Goal: Task Accomplishment & Management: Manage account settings

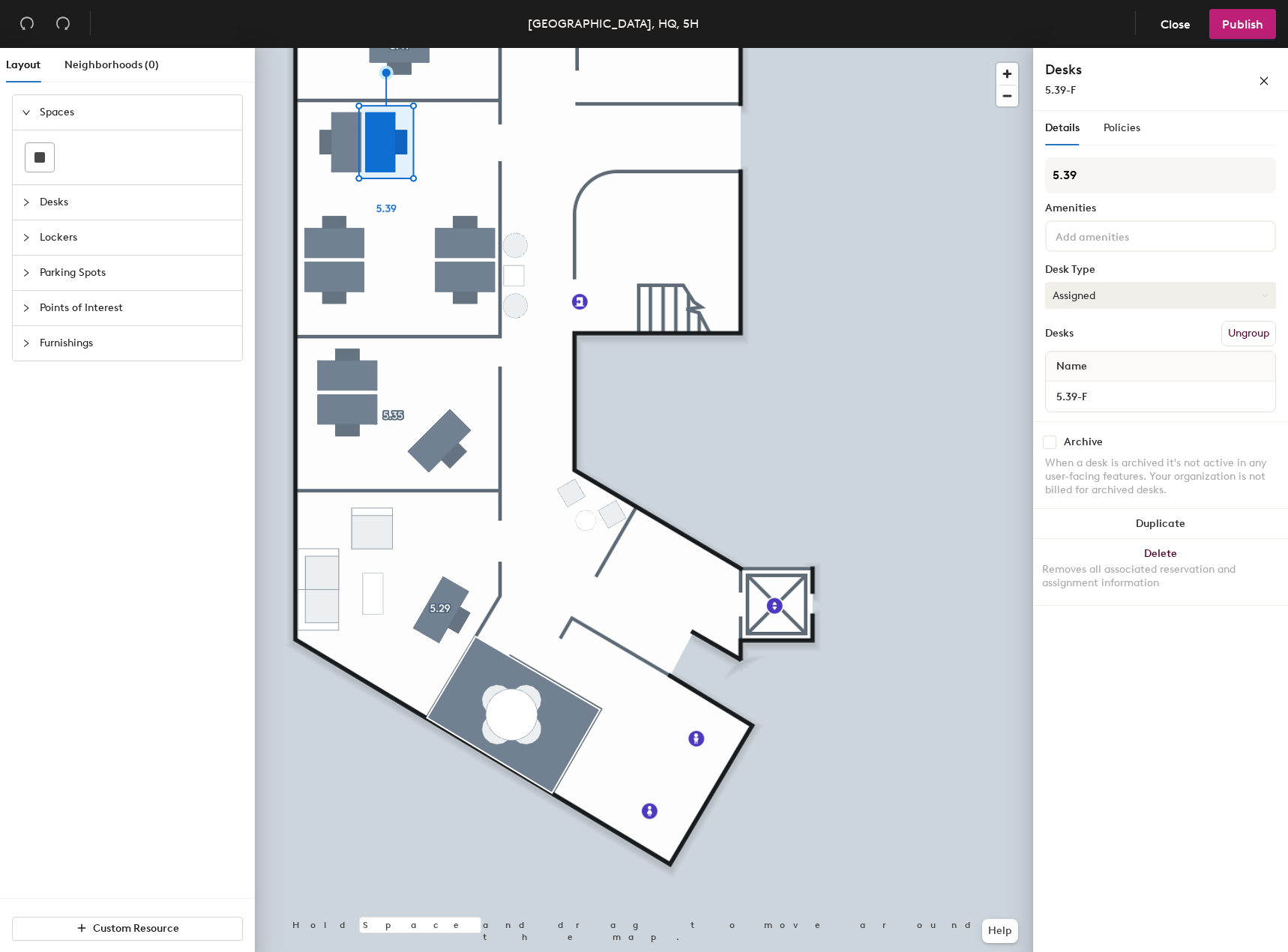
click at [1143, 298] on button "Assigned" at bounding box center [1160, 295] width 231 height 27
click at [1184, 27] on span "Close" at bounding box center [1175, 24] width 30 height 14
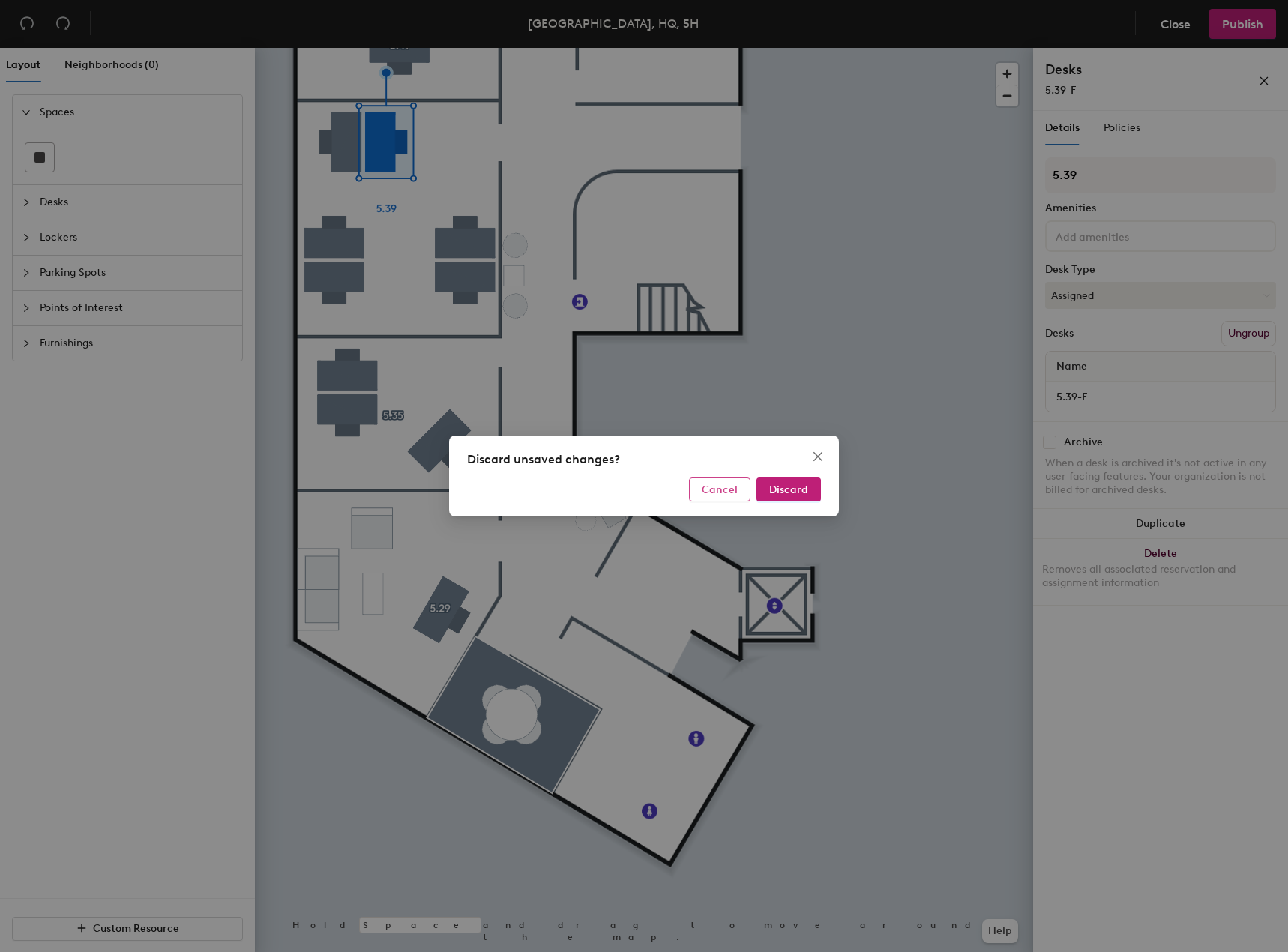
click at [740, 493] on button "Cancel" at bounding box center [719, 489] width 61 height 24
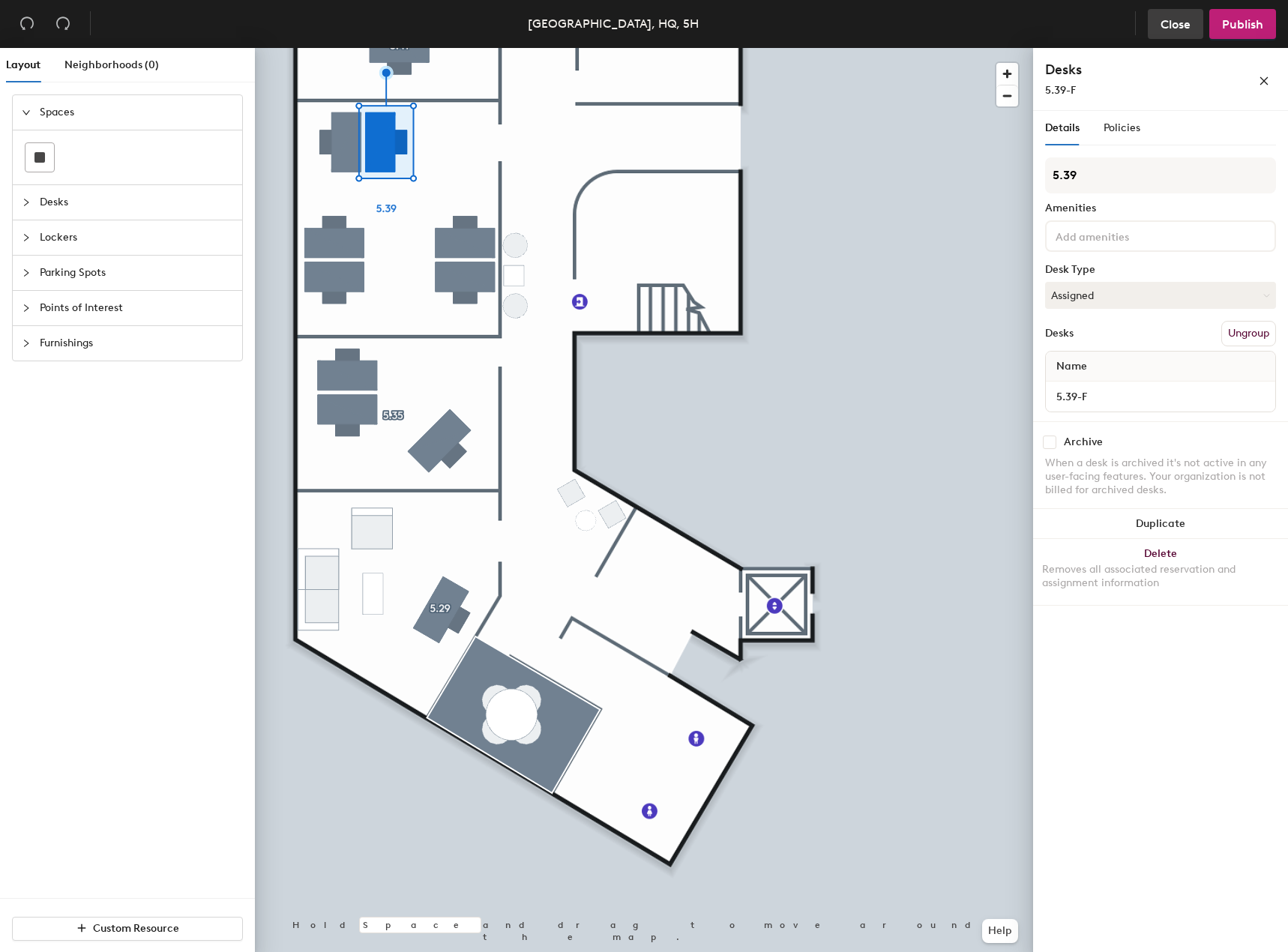
click at [1184, 27] on span "Close" at bounding box center [1175, 24] width 30 height 14
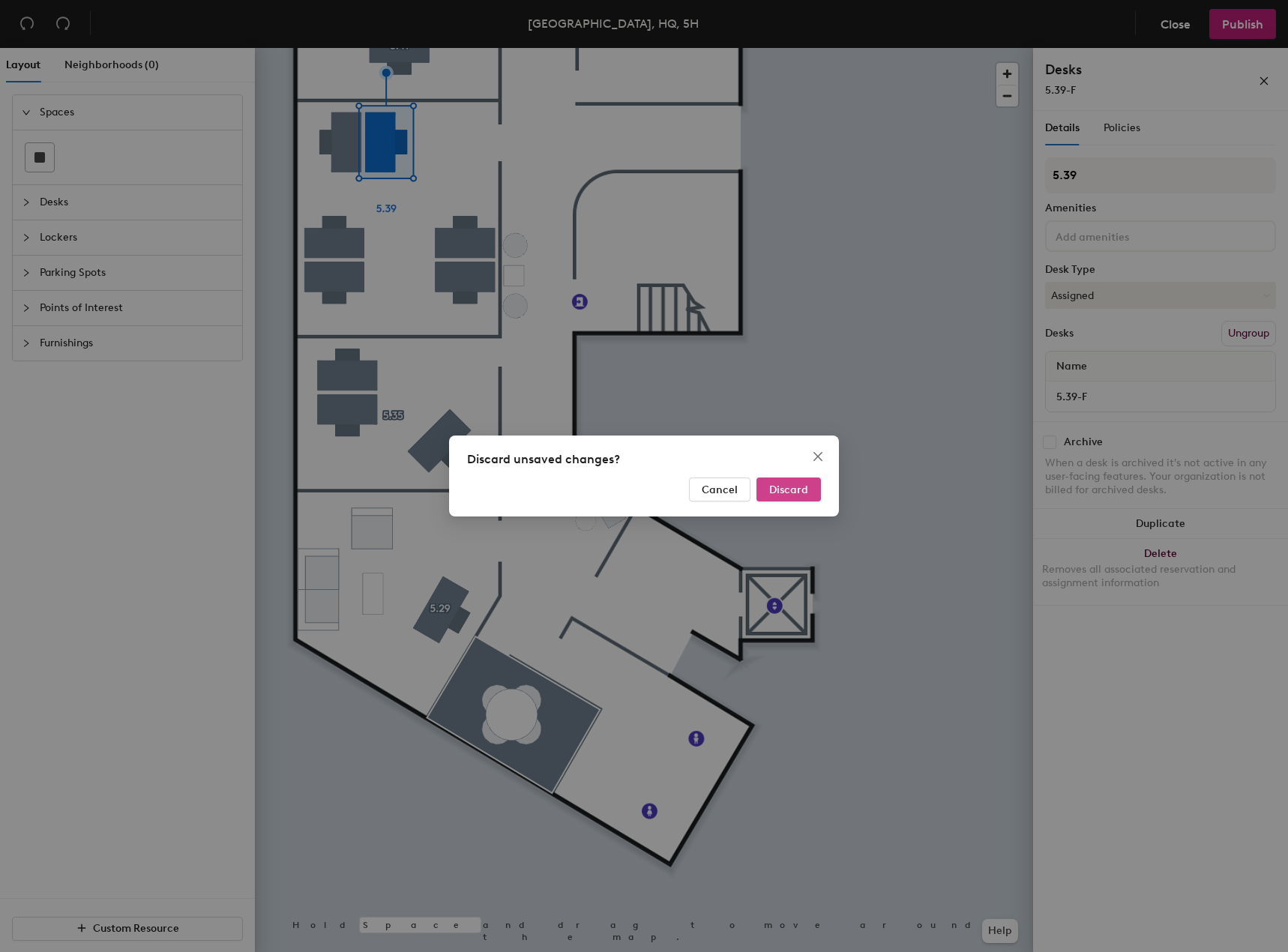
click at [804, 483] on span "Discard" at bounding box center [788, 489] width 39 height 12
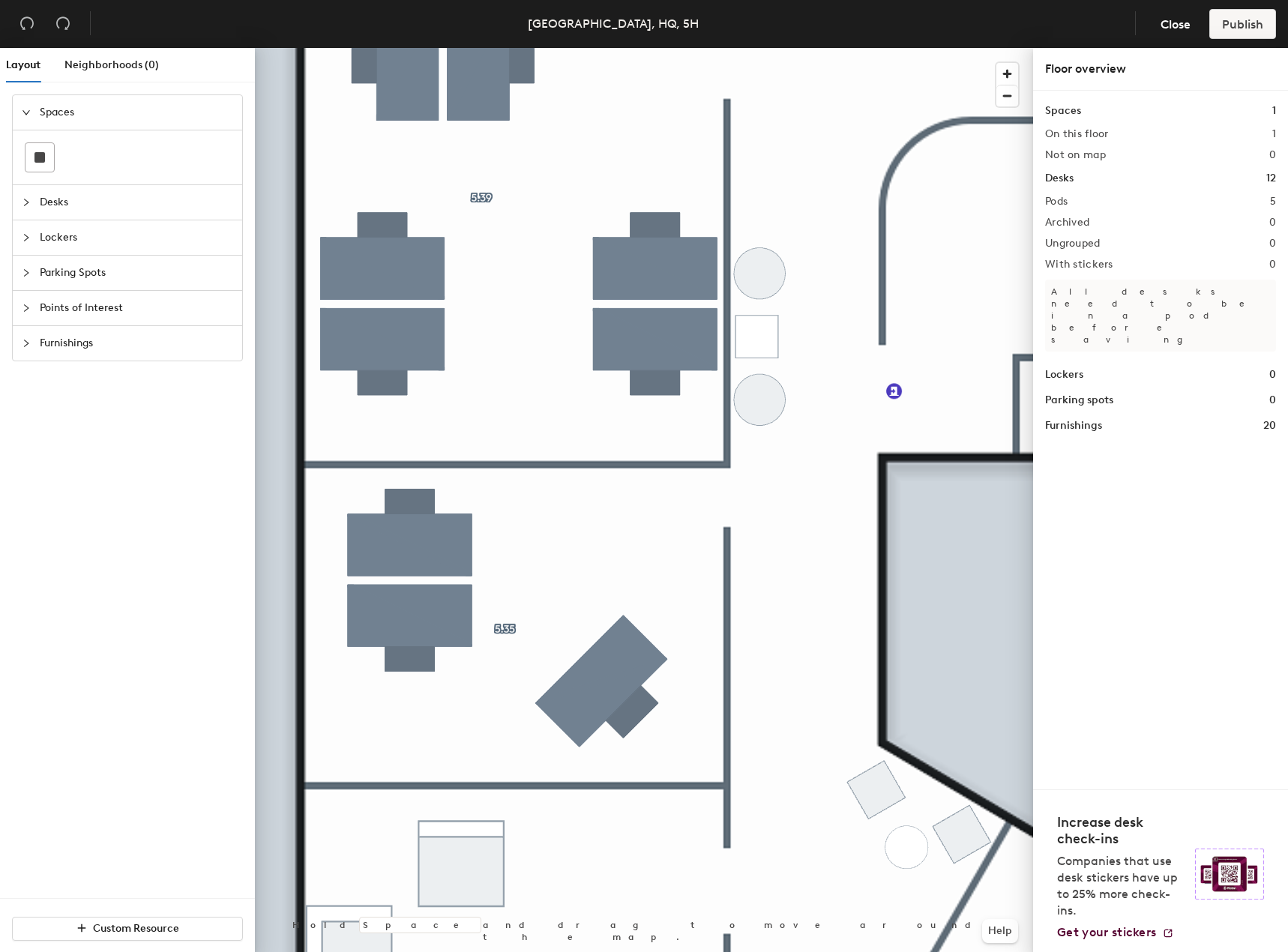
click at [496, 48] on div at bounding box center [644, 48] width 778 height 0
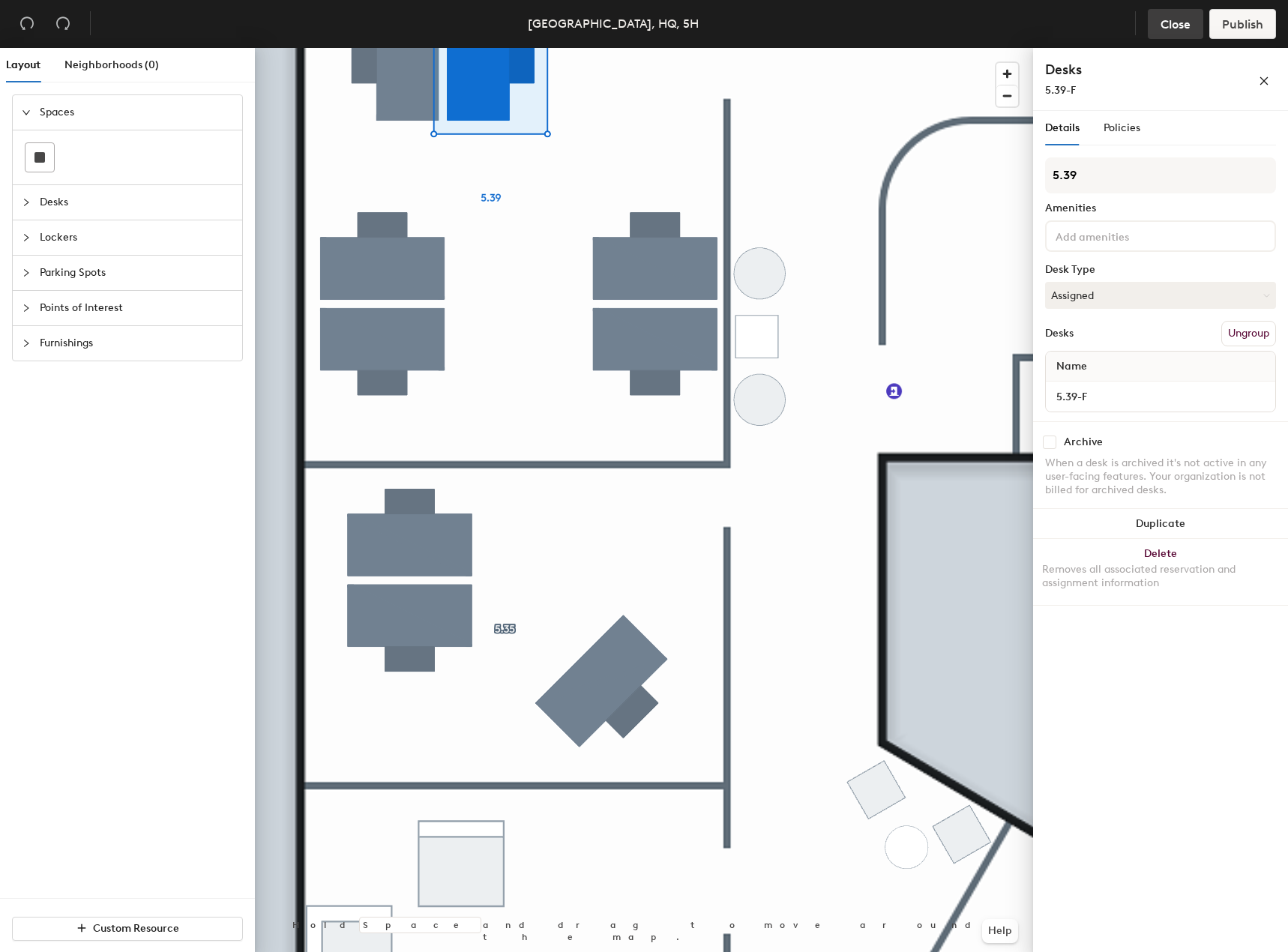
click at [1170, 28] on span "Close" at bounding box center [1175, 24] width 30 height 14
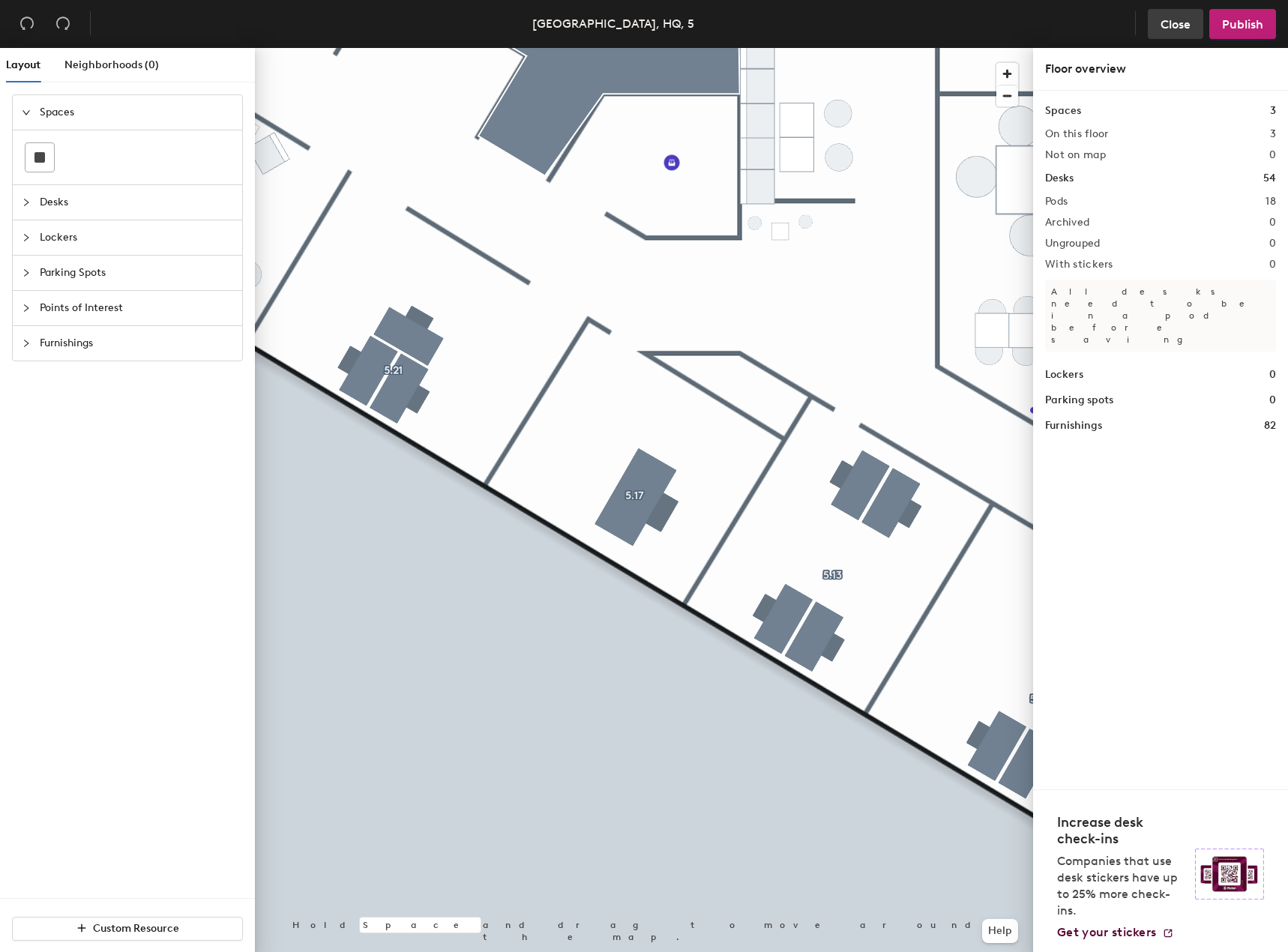
click at [1173, 19] on span "Close" at bounding box center [1175, 24] width 30 height 14
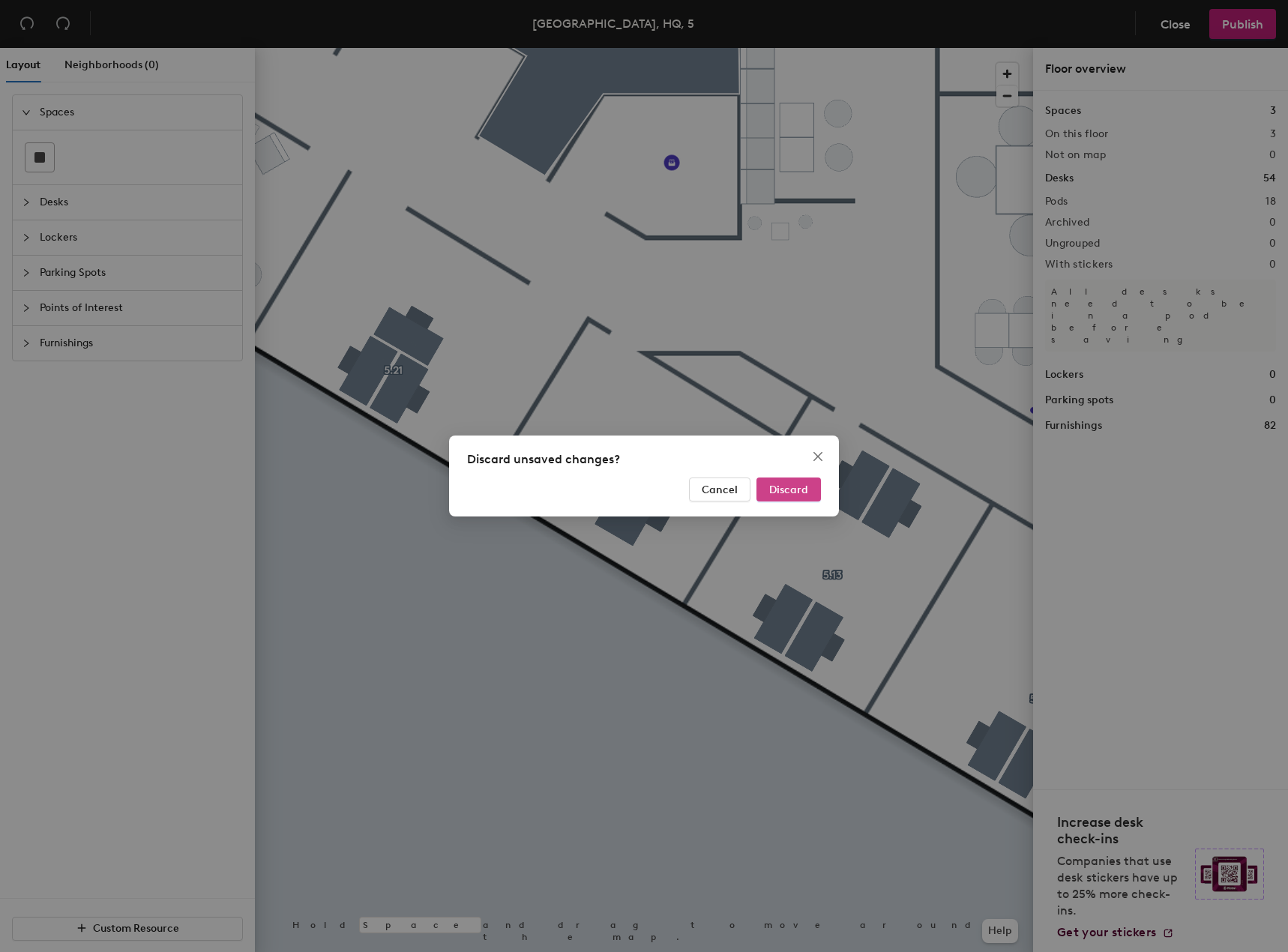
click at [792, 490] on span "Discard" at bounding box center [788, 489] width 39 height 12
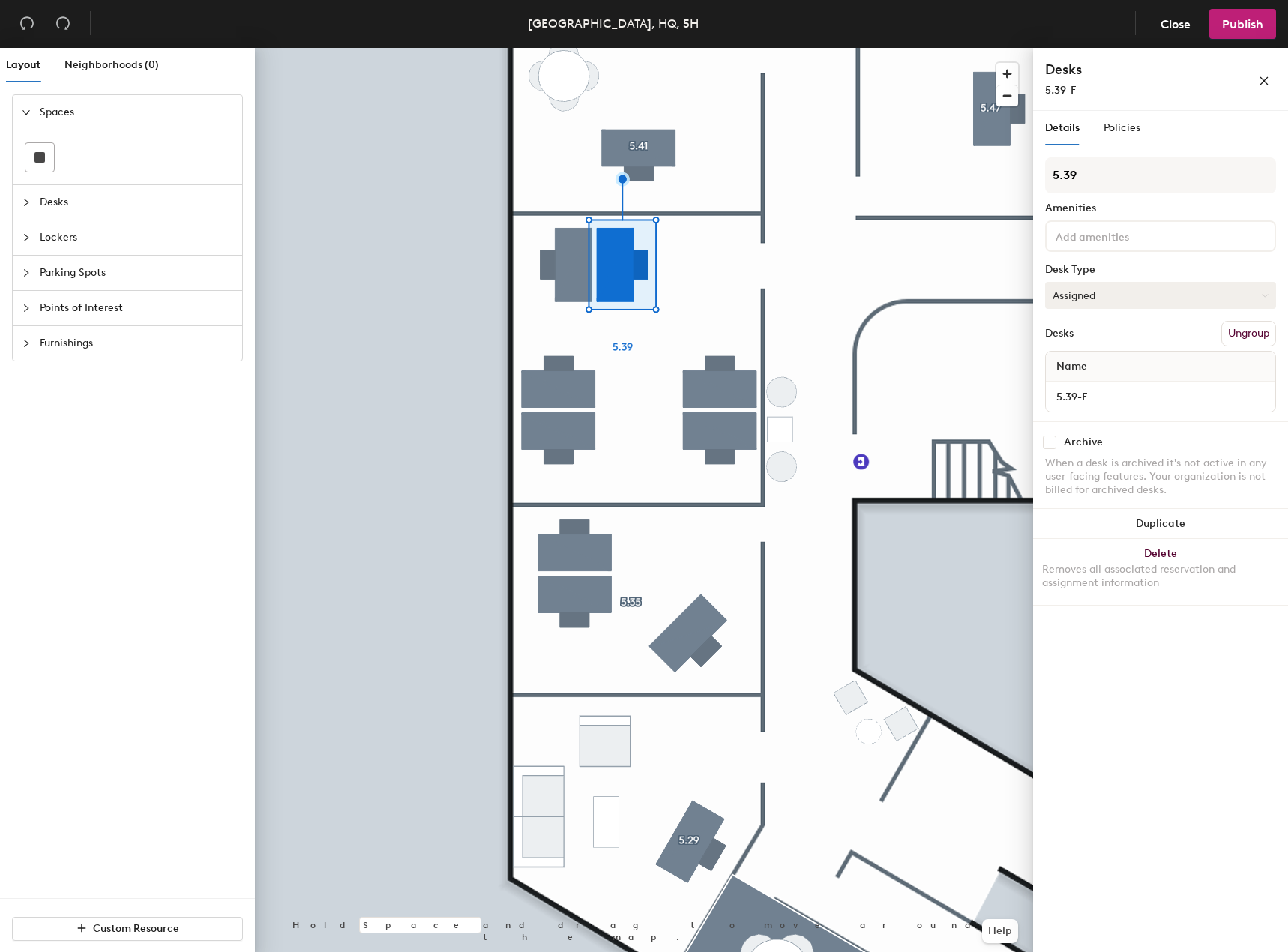
click at [1110, 290] on button "Assigned" at bounding box center [1160, 295] width 231 height 27
click at [1110, 291] on button "Assigned" at bounding box center [1160, 295] width 231 height 27
click at [1177, 35] on button "Close" at bounding box center [1175, 25] width 56 height 30
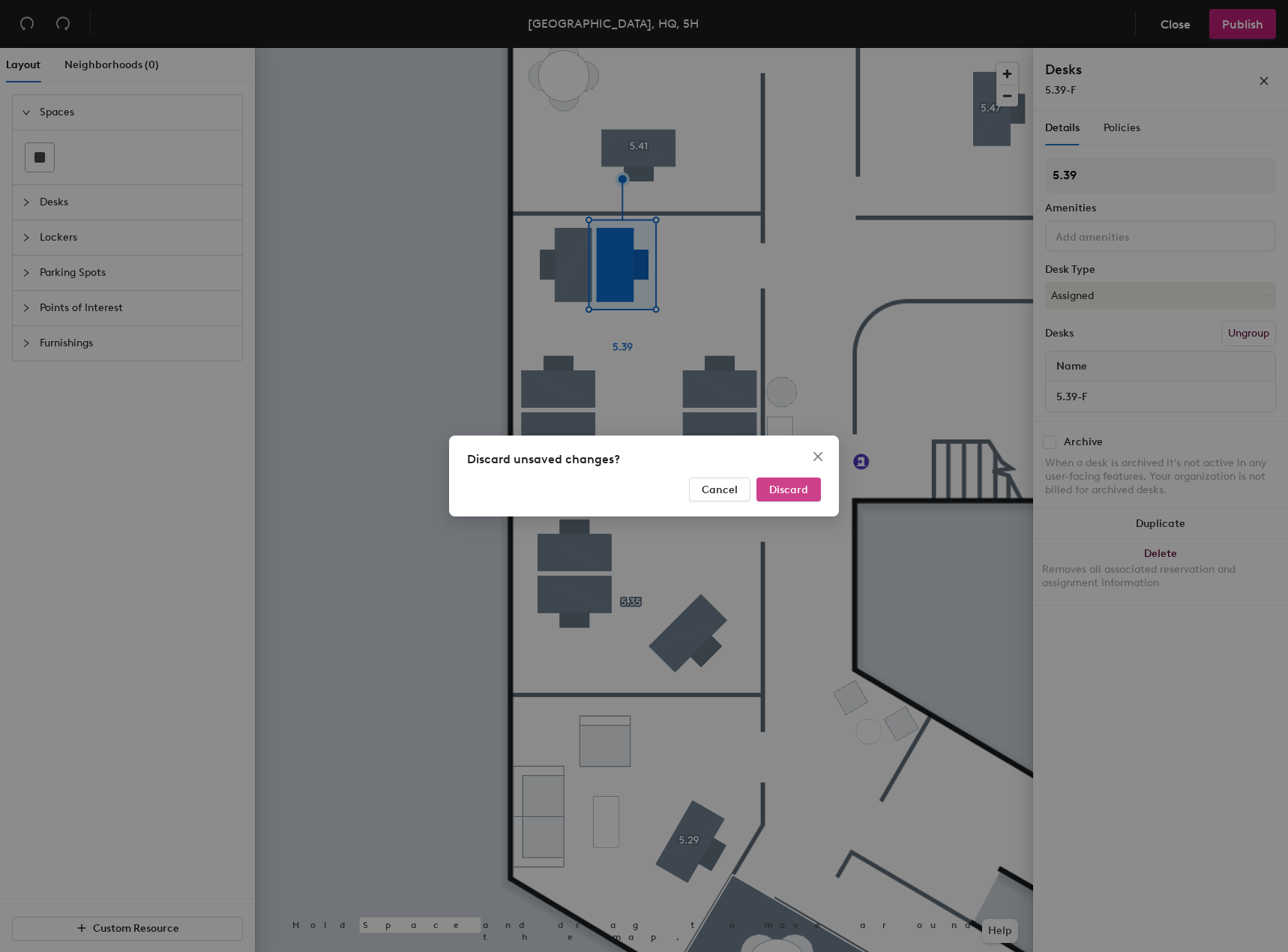
click at [810, 489] on button "Discard" at bounding box center [789, 489] width 64 height 24
